Goal: Task Accomplishment & Management: Manage account settings

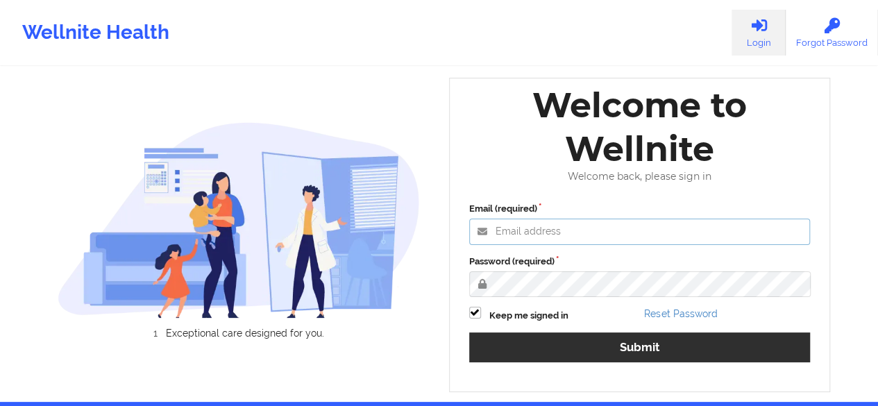
type input "[PERSON_NAME][EMAIL_ADDRESS][DOMAIN_NAME]"
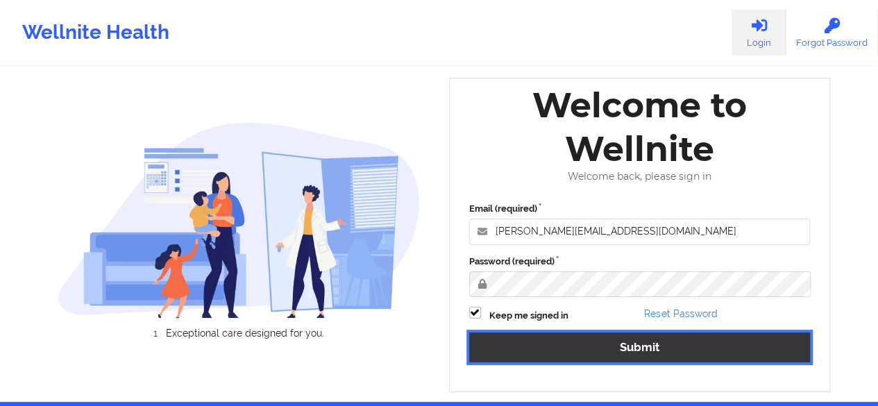
click at [648, 353] on button "Submit" at bounding box center [640, 347] width 342 height 30
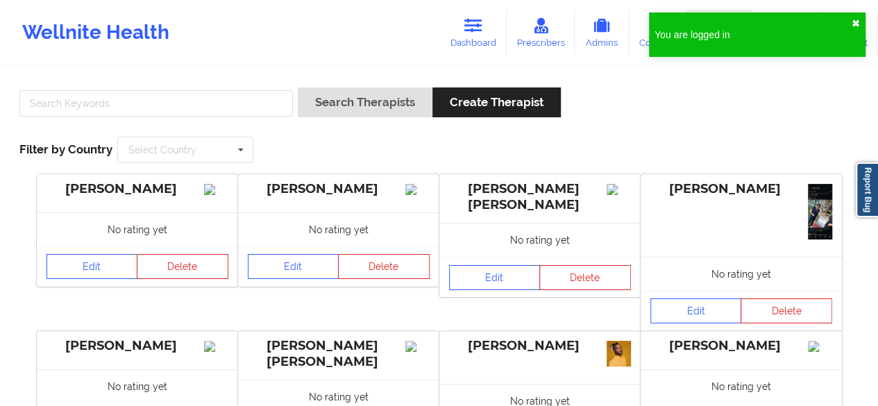
click at [858, 22] on button "✖︎" at bounding box center [856, 23] width 8 height 11
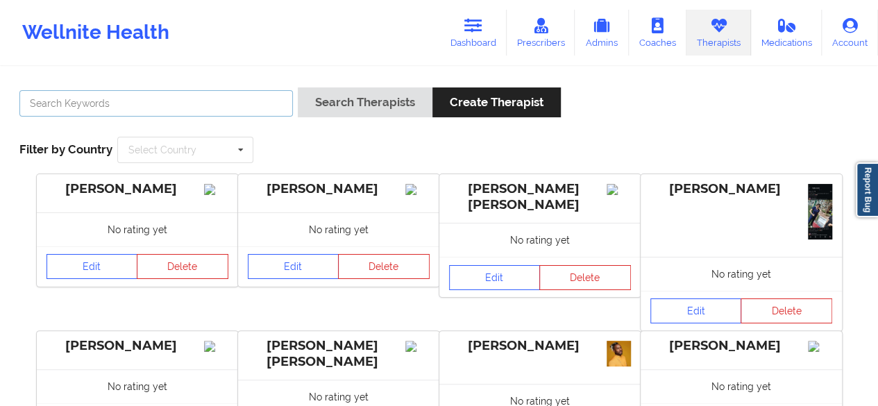
click at [124, 110] on input "text" at bounding box center [155, 103] width 273 height 26
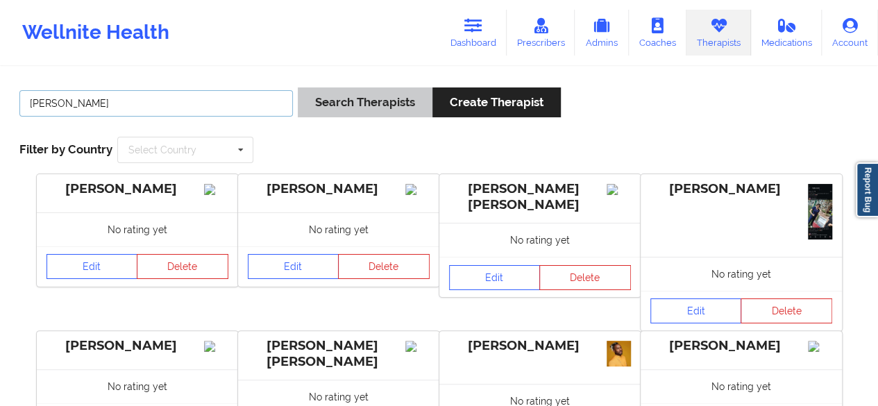
type input "[PERSON_NAME]"
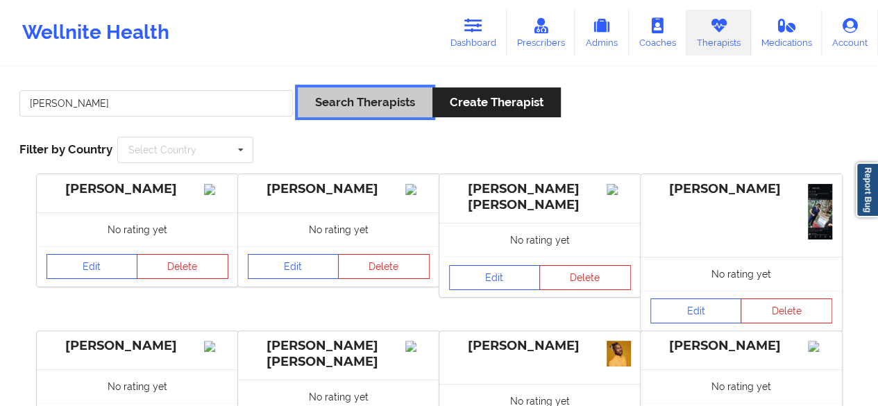
click at [317, 108] on button "Search Therapists" at bounding box center [365, 102] width 135 height 30
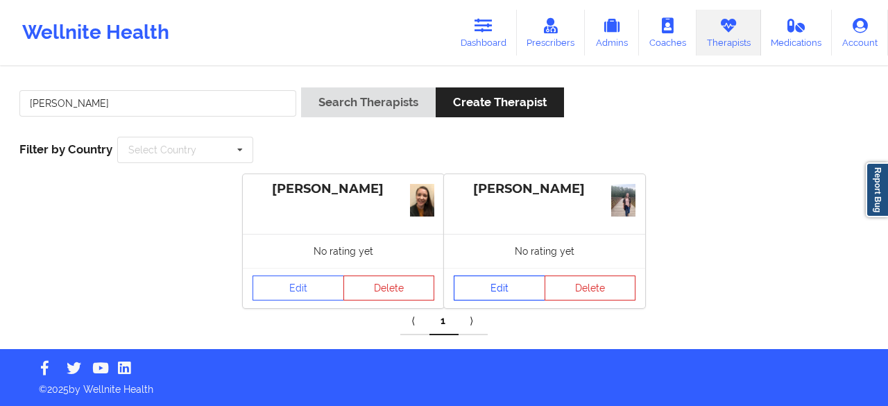
click at [503, 292] on link "Edit" at bounding box center [500, 288] width 92 height 25
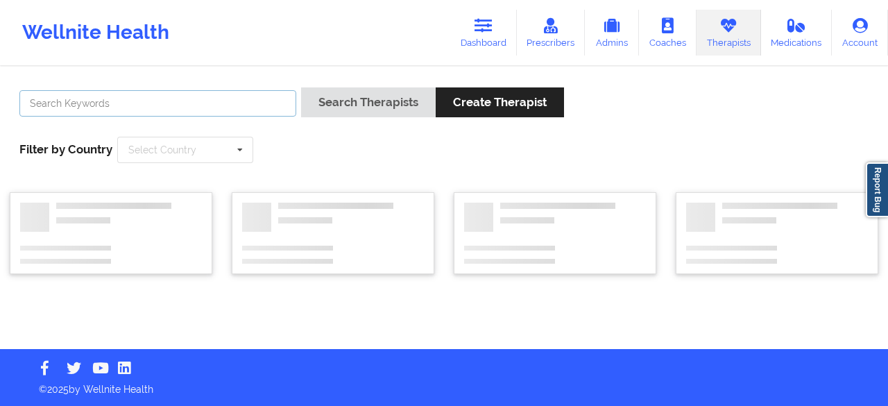
click at [104, 106] on input "text" at bounding box center [157, 103] width 277 height 26
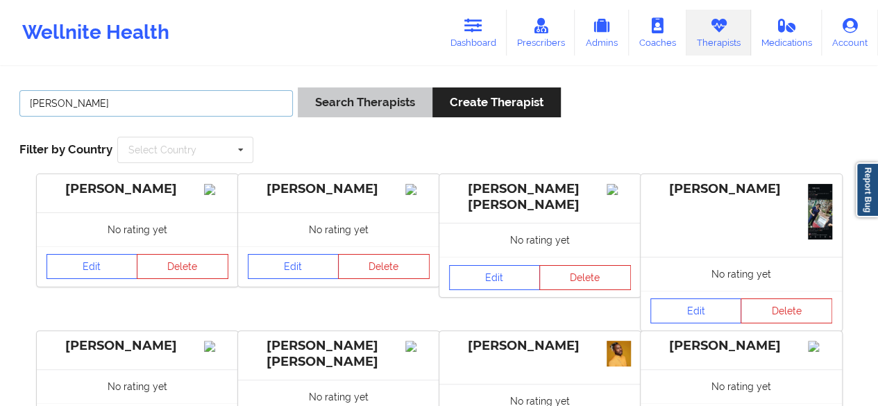
type input "[PERSON_NAME]"
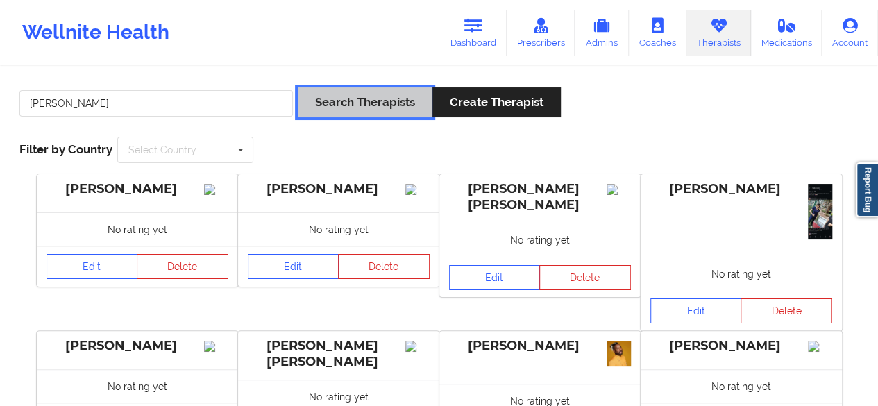
click at [318, 108] on button "Search Therapists" at bounding box center [365, 102] width 135 height 30
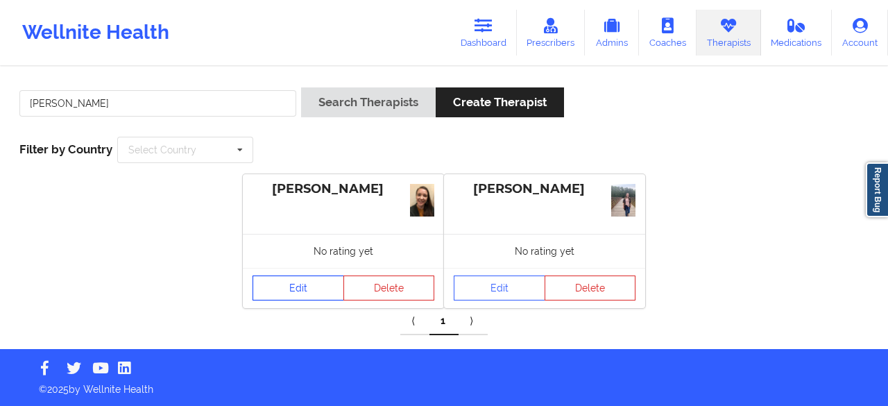
click at [292, 285] on link "Edit" at bounding box center [299, 288] width 92 height 25
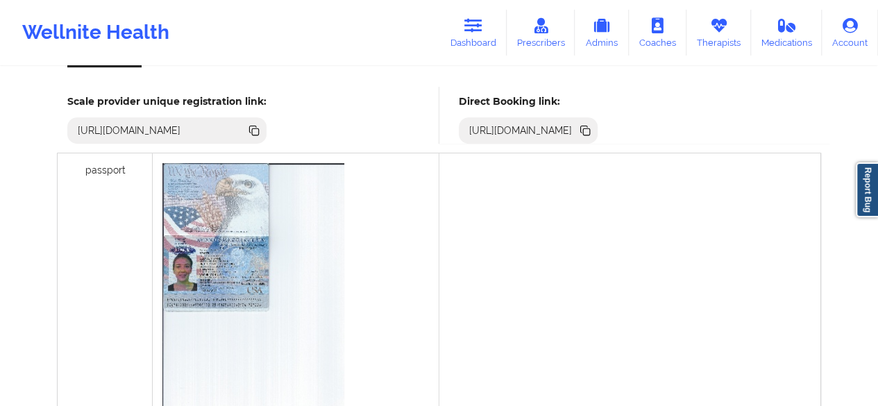
scroll to position [394, 0]
click at [223, 276] on img at bounding box center [253, 289] width 182 height 250
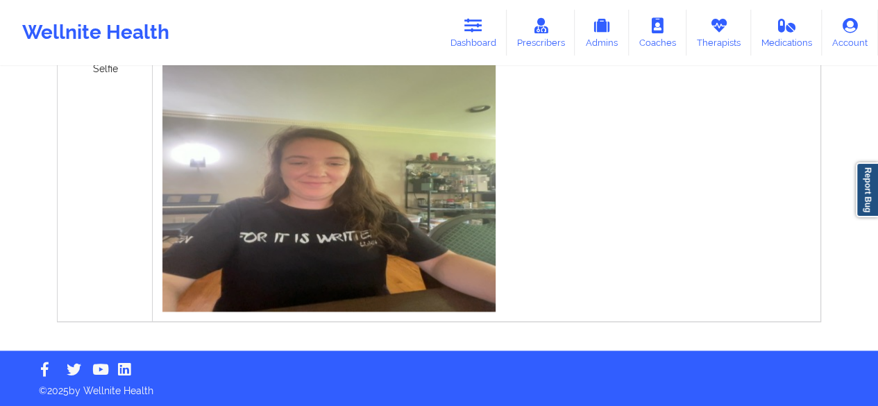
scroll to position [0, 0]
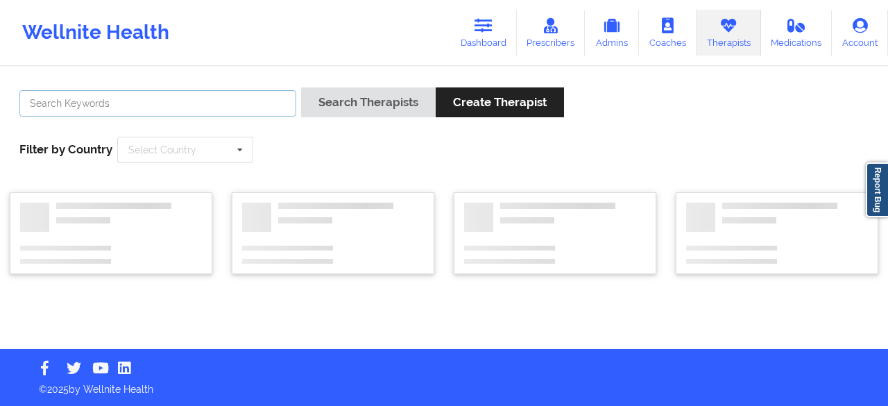
click at [120, 102] on input "text" at bounding box center [157, 103] width 277 height 26
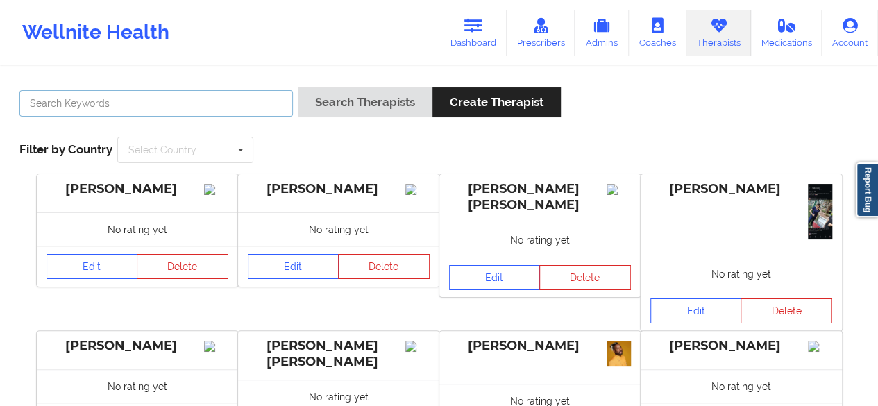
click at [133, 103] on input "text" at bounding box center [155, 103] width 273 height 26
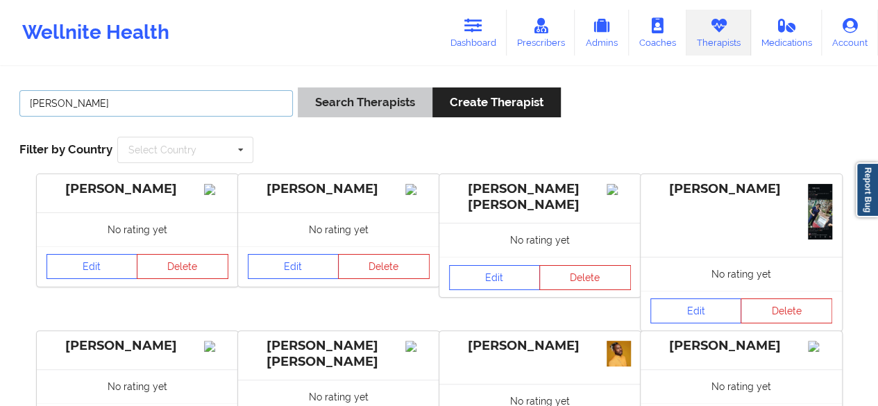
type input "[PERSON_NAME]"
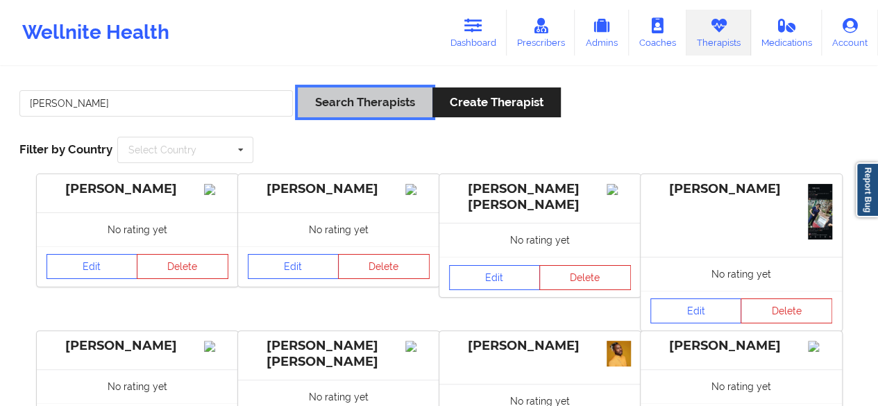
click at [347, 105] on button "Search Therapists" at bounding box center [365, 102] width 135 height 30
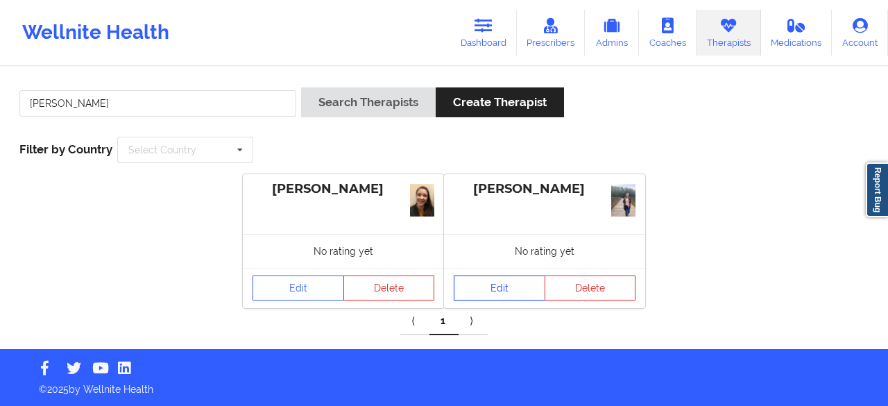
click at [508, 292] on link "Edit" at bounding box center [500, 288] width 92 height 25
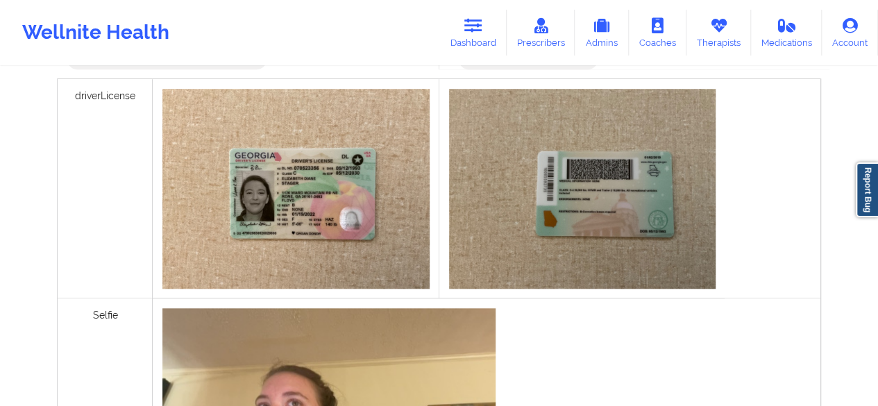
scroll to position [466, 0]
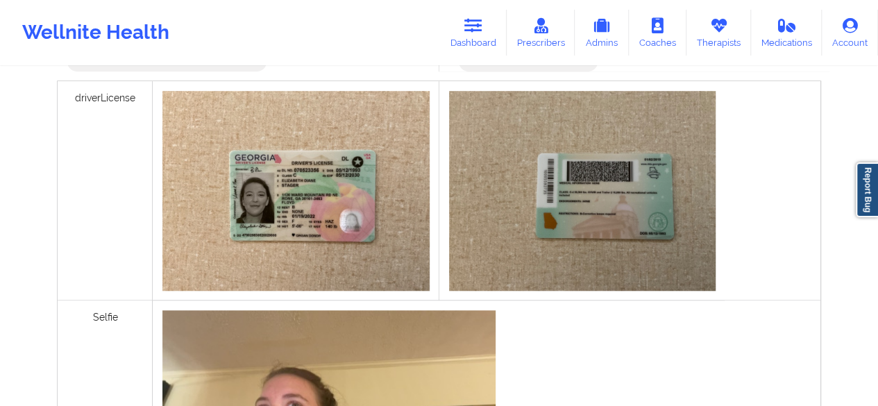
click at [298, 203] on img at bounding box center [295, 191] width 267 height 200
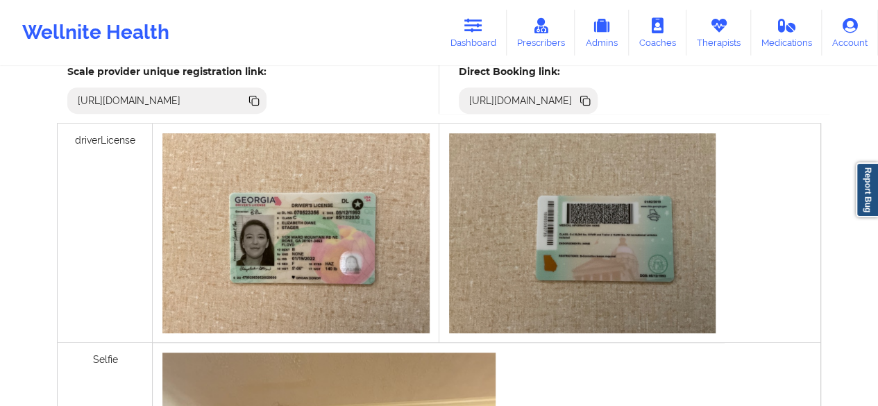
scroll to position [429, 0]
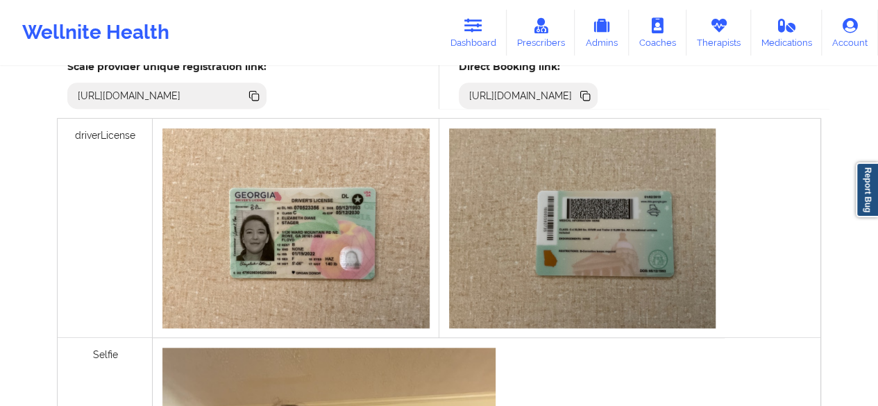
click at [305, 245] on img at bounding box center [295, 228] width 267 height 200
